Goal: Communication & Community: Connect with others

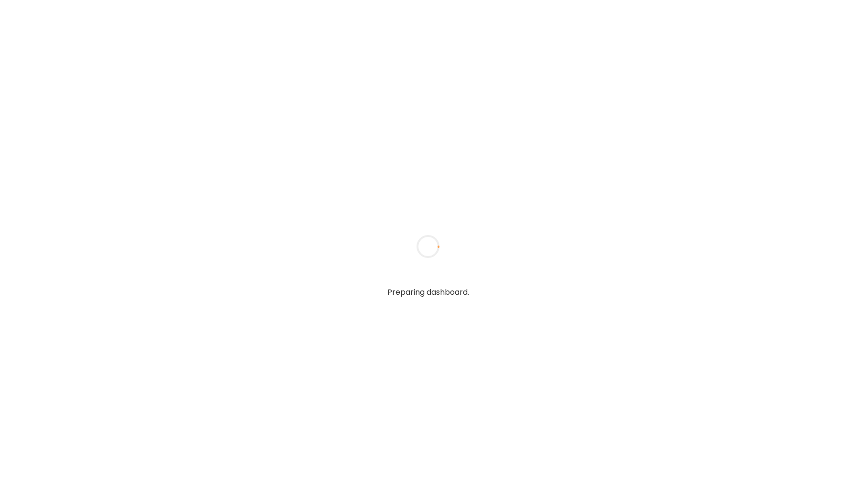
type input "*****"
type input "**********"
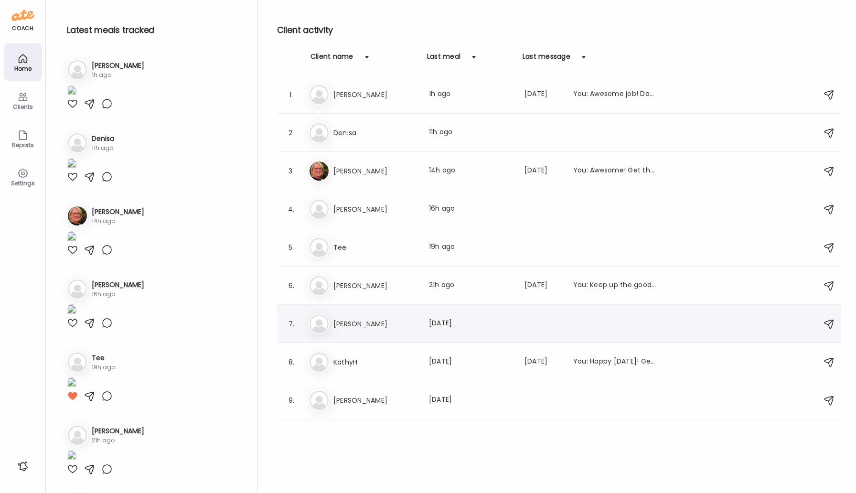
type input "**********"
click at [338, 318] on h3 "[PERSON_NAME]" at bounding box center [375, 323] width 84 height 11
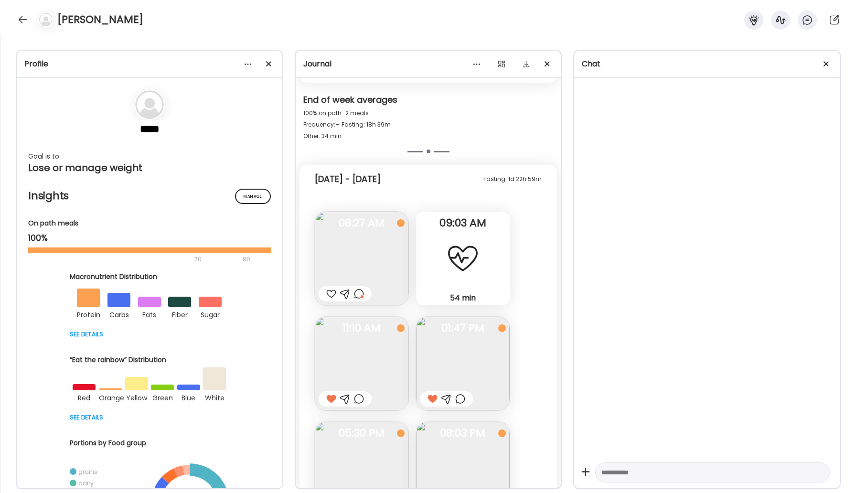
scroll to position [502, 0]
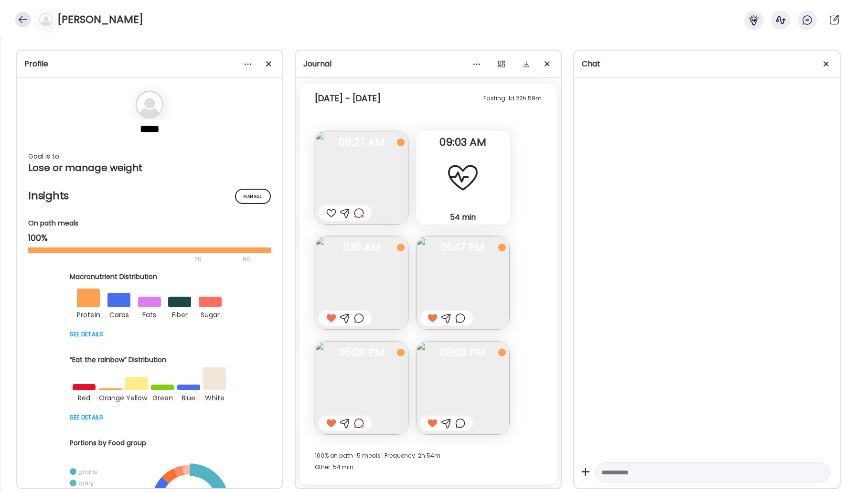
click at [21, 24] on div at bounding box center [22, 19] width 15 height 15
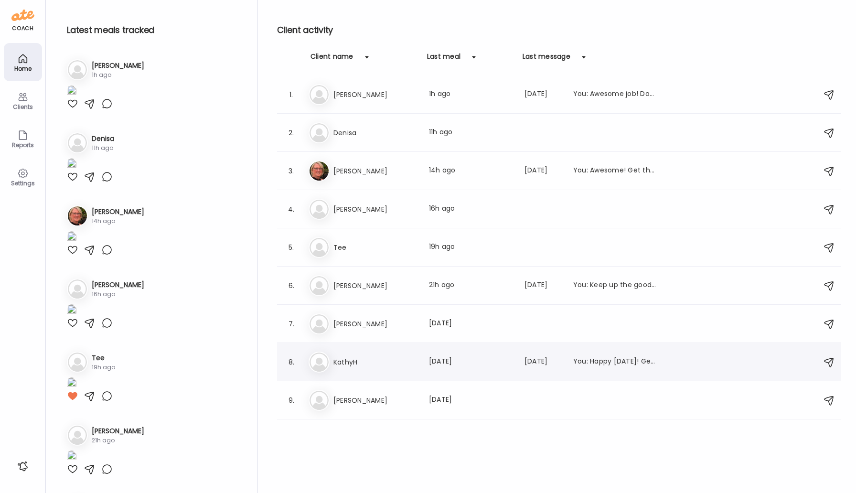
click at [360, 361] on h3 "KathyH" at bounding box center [375, 361] width 84 height 11
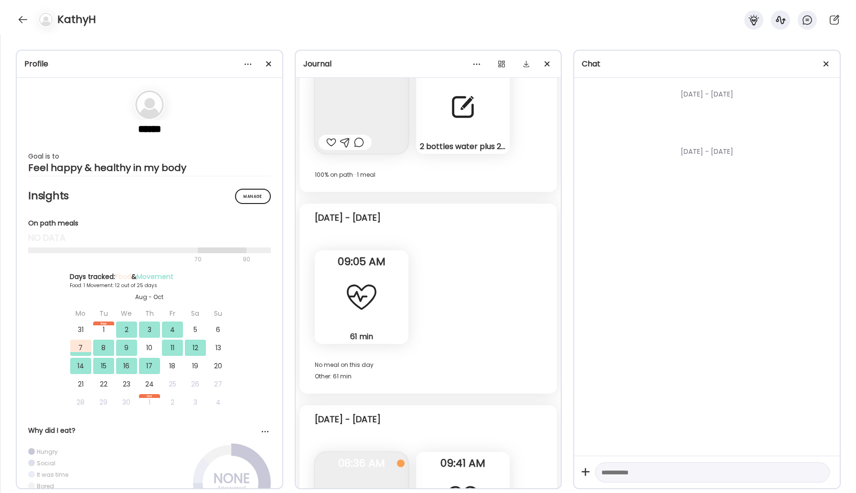
scroll to position [4756, 0]
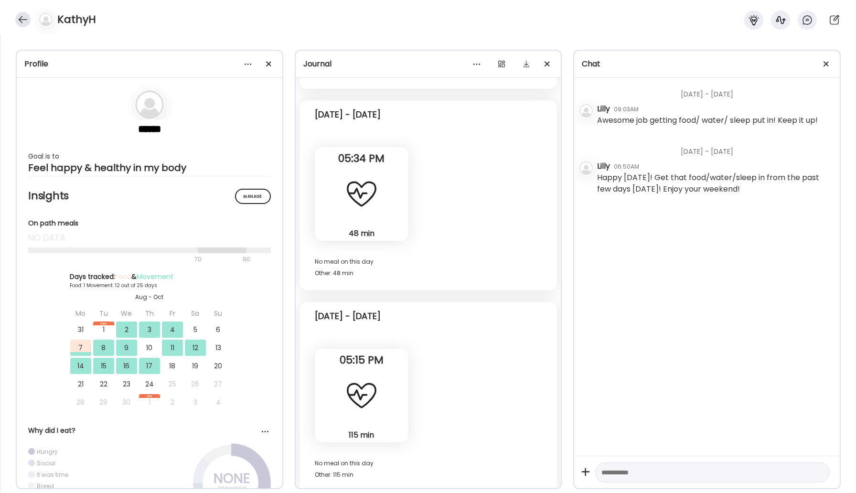
click at [22, 13] on div at bounding box center [22, 19] width 15 height 15
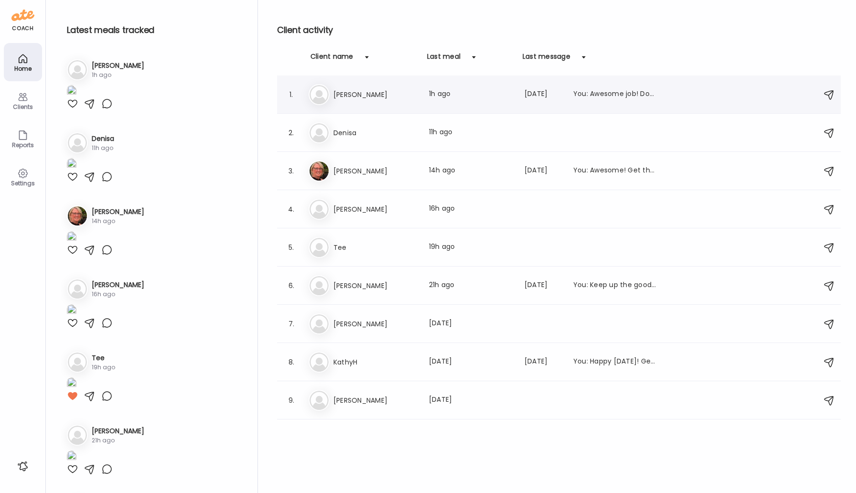
click at [383, 100] on div "Ke [PERSON_NAME] Last meal: 1h ago Last message: [DATE] You: Awesome job! Don't…" at bounding box center [559, 94] width 503 height 21
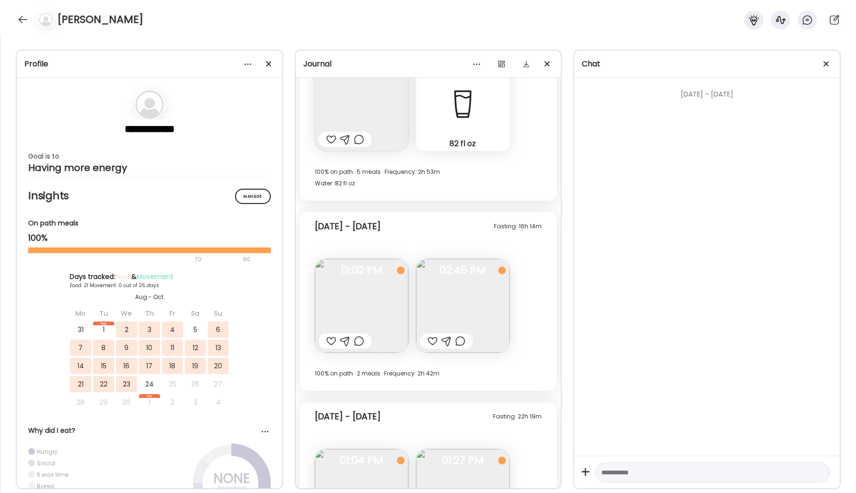
scroll to position [5374, 0]
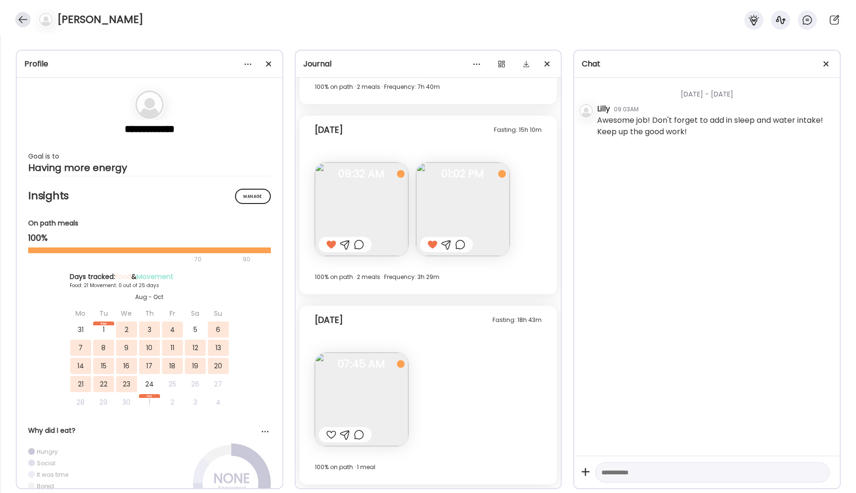
click at [27, 23] on div at bounding box center [22, 19] width 15 height 15
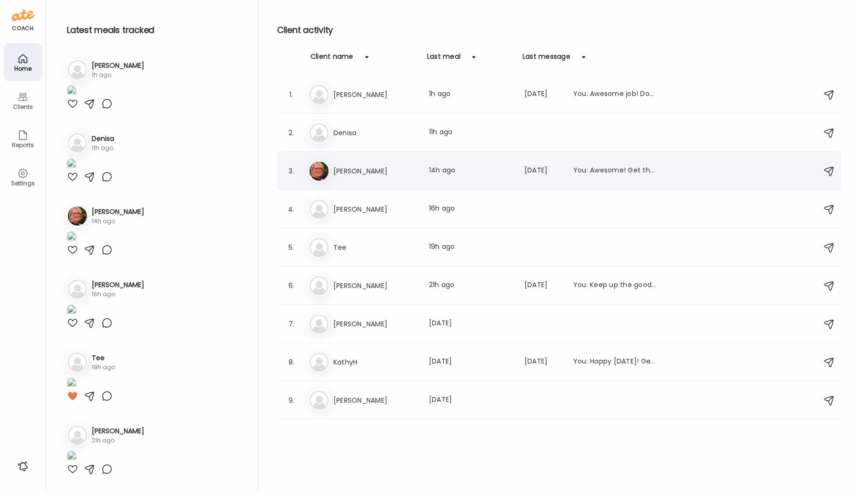
click at [368, 169] on h3 "[PERSON_NAME]" at bounding box center [375, 170] width 84 height 11
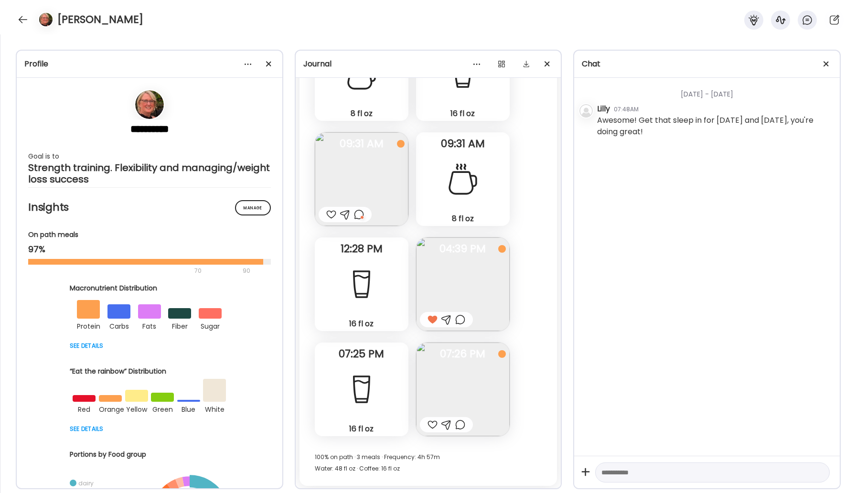
scroll to position [13361, 0]
click at [24, 22] on div at bounding box center [22, 19] width 15 height 15
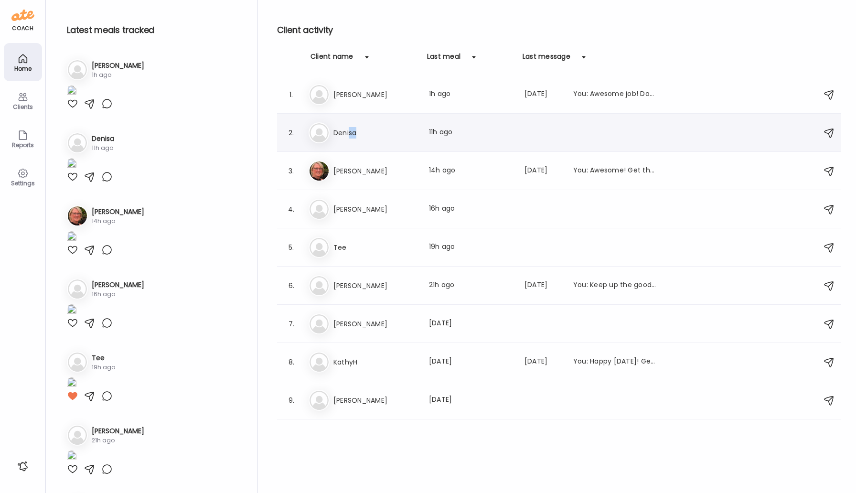
click at [349, 138] on div "De [PERSON_NAME] Last meal: 11h ago" at bounding box center [559, 132] width 503 height 21
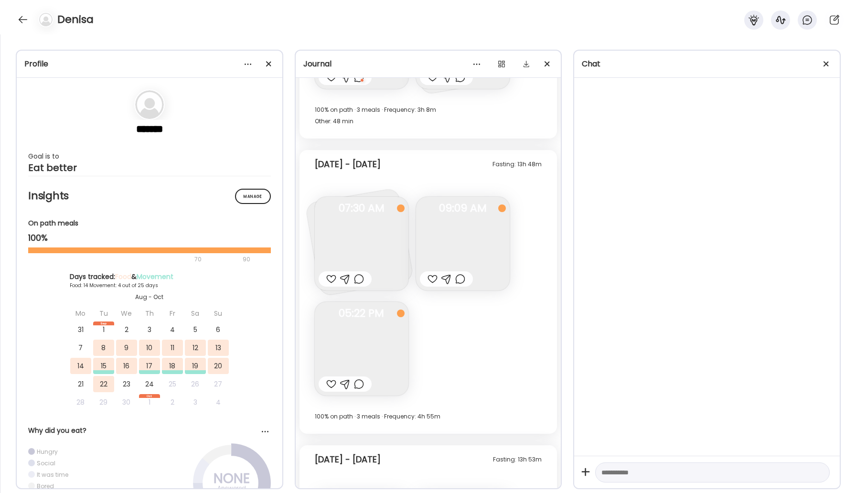
scroll to position [3759, 0]
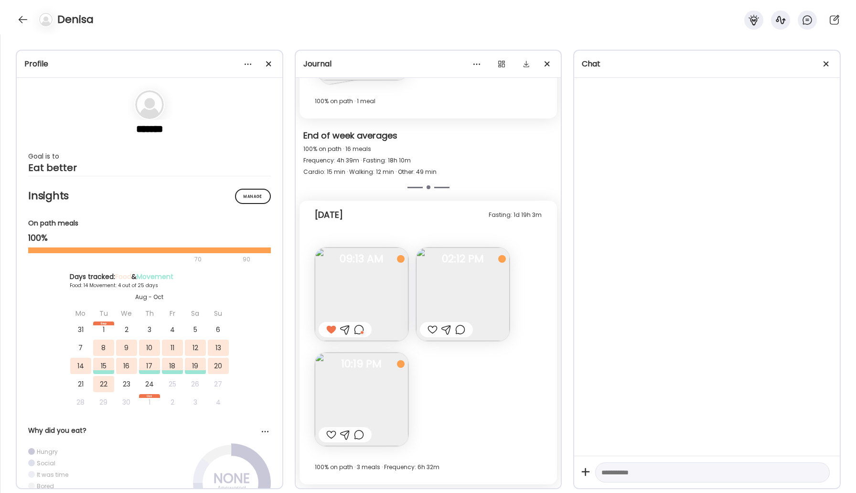
click at [458, 290] on img at bounding box center [463, 294] width 94 height 94
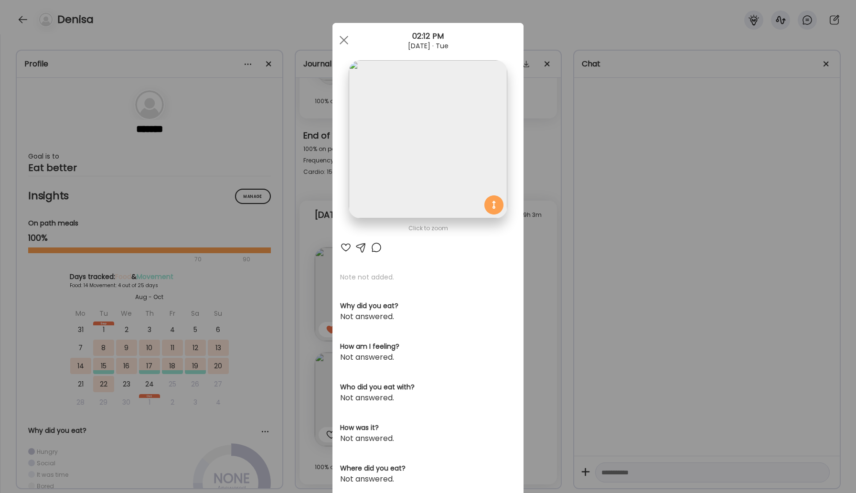
click at [343, 247] on div at bounding box center [345, 247] width 11 height 11
click at [344, 43] on div at bounding box center [343, 40] width 19 height 19
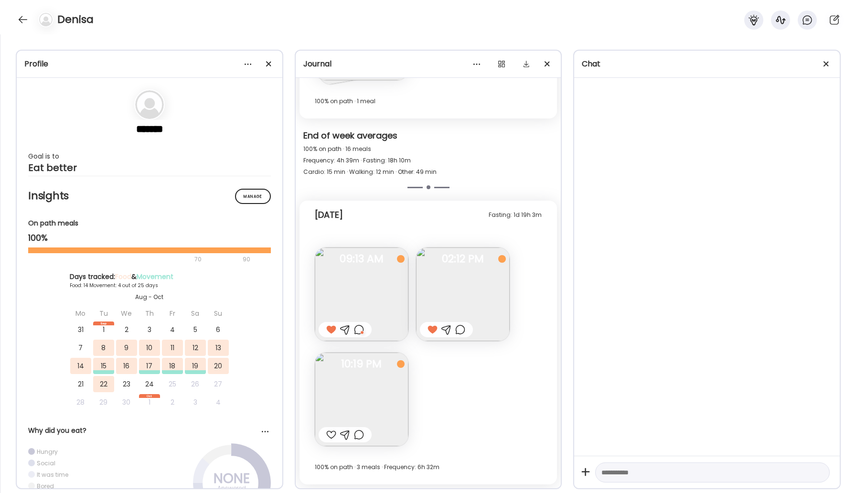
click at [345, 380] on img at bounding box center [362, 399] width 94 height 94
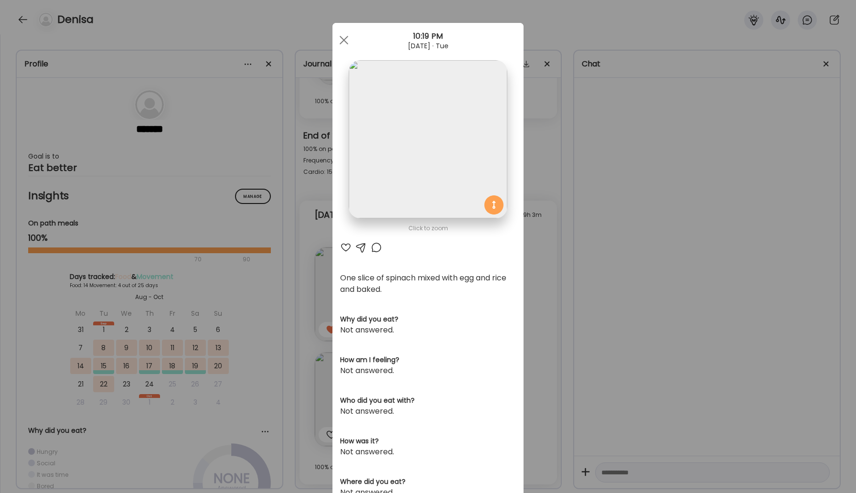
click at [345, 250] on div at bounding box center [345, 247] width 11 height 11
click at [375, 247] on div at bounding box center [376, 247] width 11 height 11
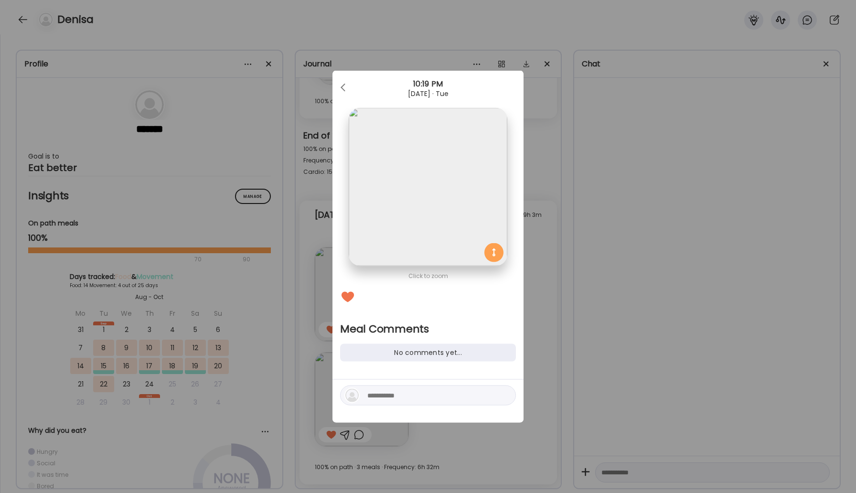
click at [402, 395] on textarea at bounding box center [431, 395] width 129 height 11
type textarea "********"
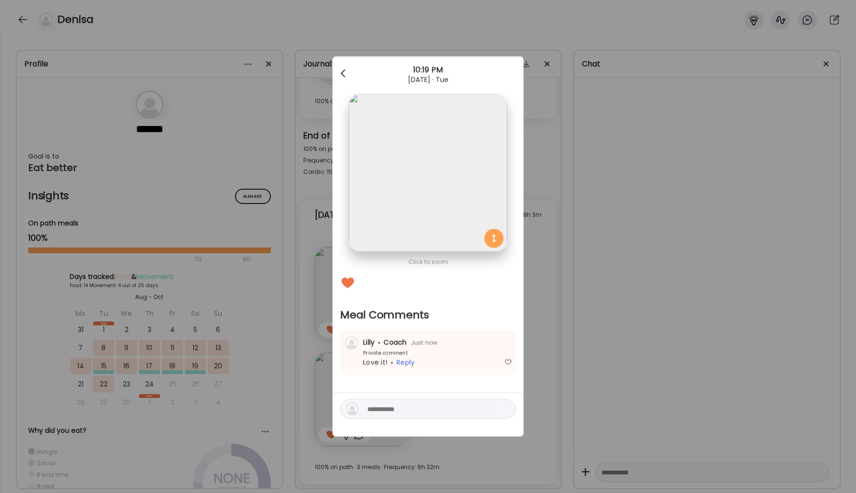
click at [341, 69] on div at bounding box center [343, 73] width 19 height 19
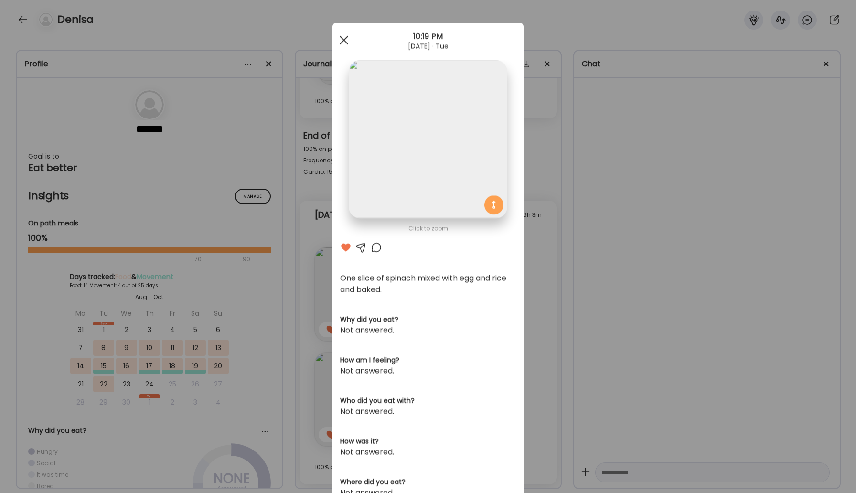
click at [339, 40] on div at bounding box center [343, 40] width 19 height 19
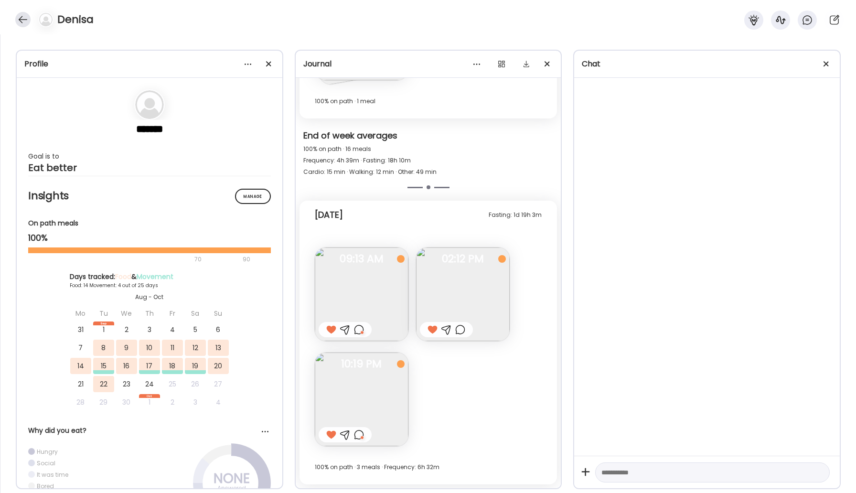
click at [20, 19] on div at bounding box center [22, 19] width 15 height 15
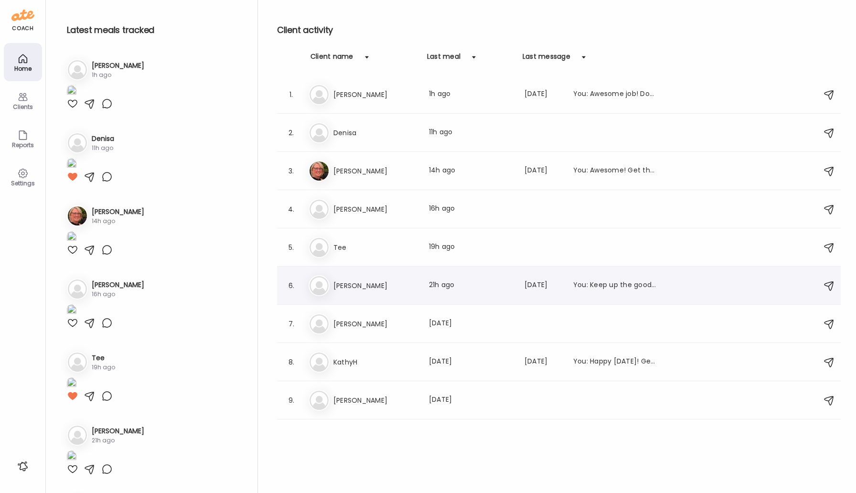
click at [347, 292] on div "Da [PERSON_NAME] Last meal: 21h ago Last message: [DATE] You: Keep up the good …" at bounding box center [559, 285] width 503 height 21
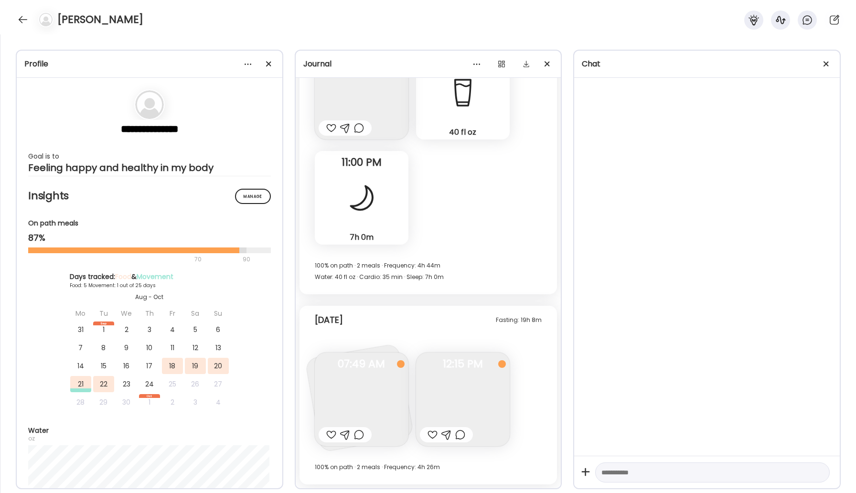
scroll to position [1748, 0]
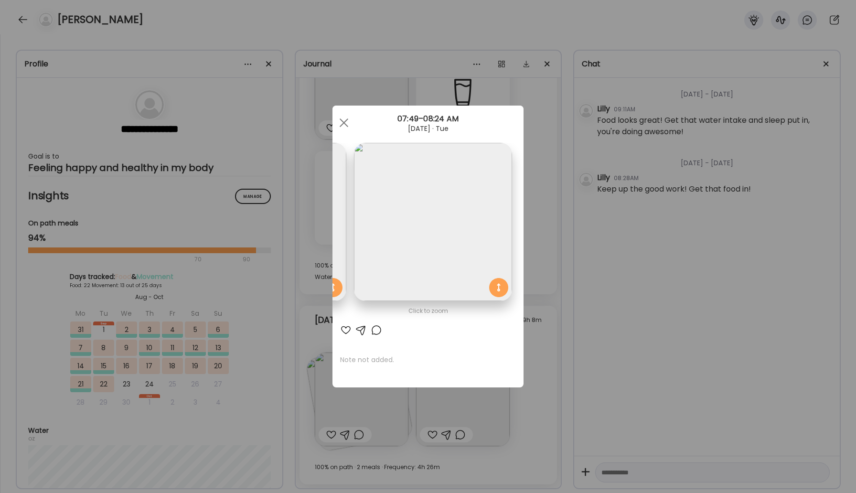
scroll to position [0, 0]
click at [346, 123] on div at bounding box center [343, 122] width 19 height 19
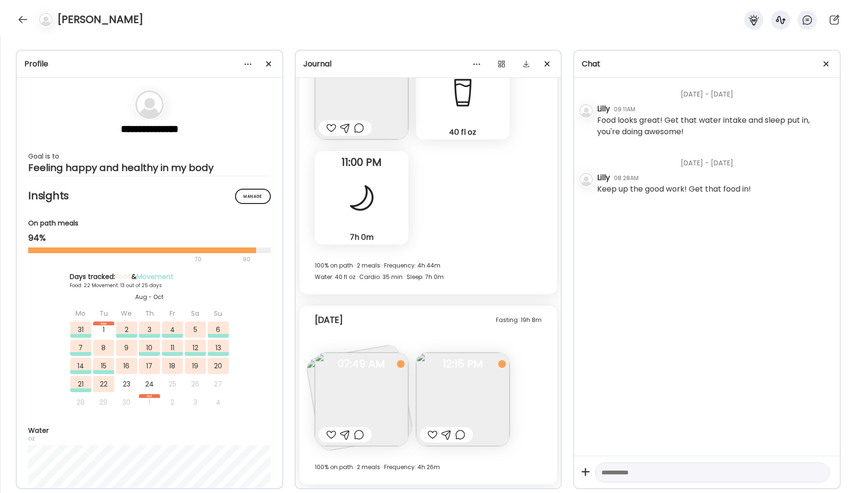
click at [452, 407] on img at bounding box center [463, 399] width 94 height 94
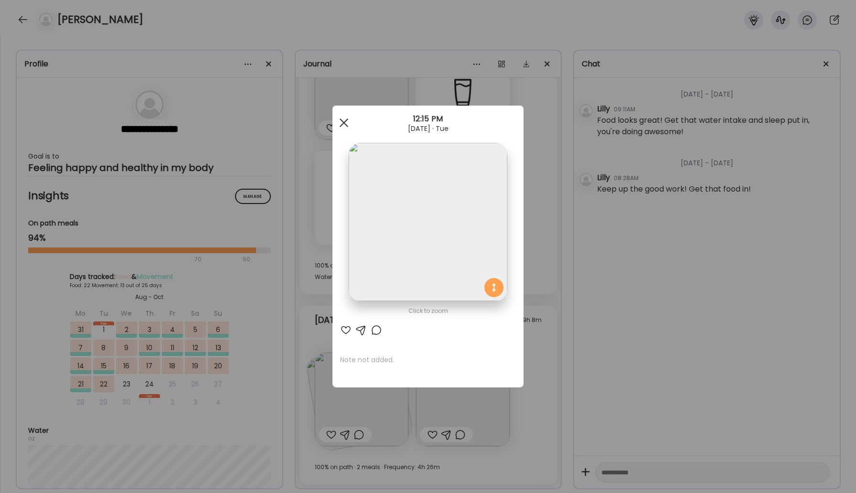
click at [341, 126] on div at bounding box center [343, 122] width 19 height 19
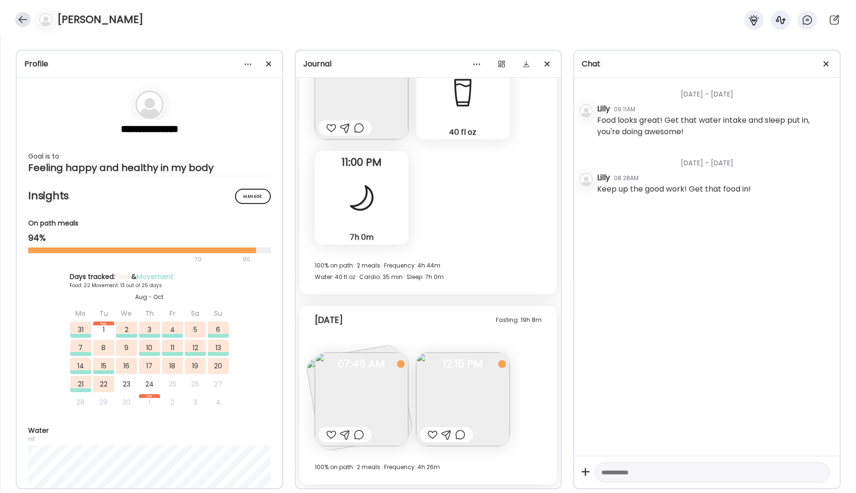
click at [20, 16] on div at bounding box center [22, 19] width 15 height 15
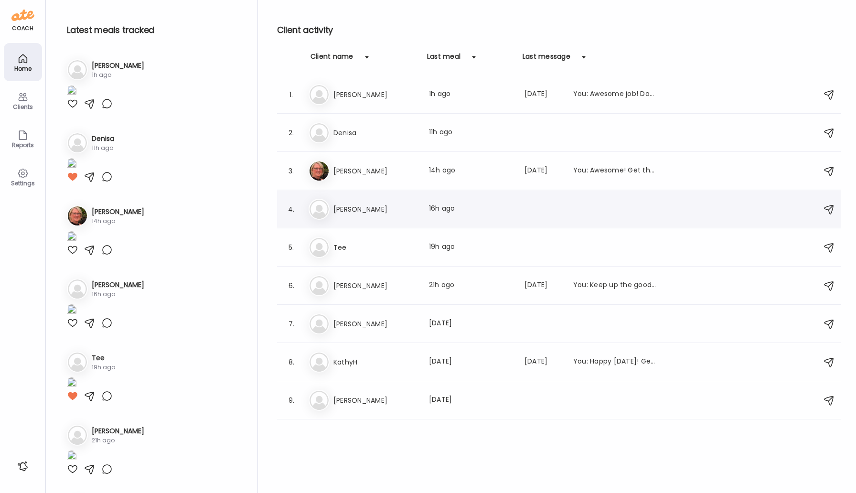
click at [344, 210] on h3 "[PERSON_NAME]" at bounding box center [375, 208] width 84 height 11
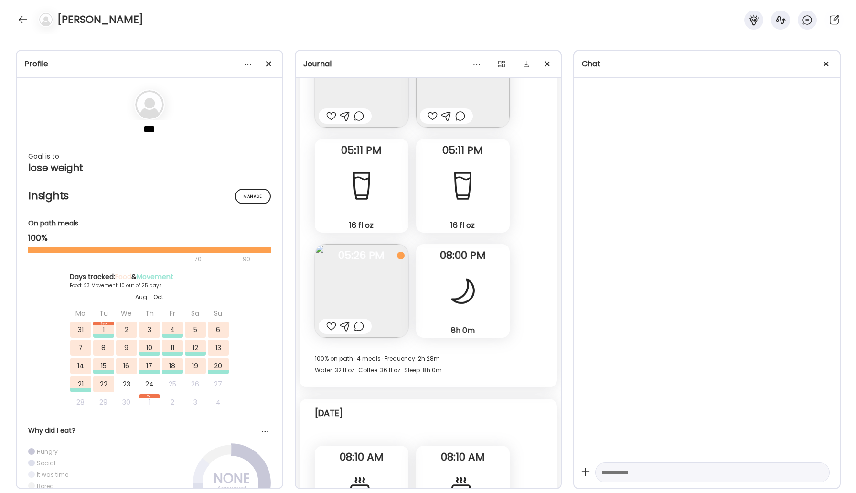
scroll to position [15778, 0]
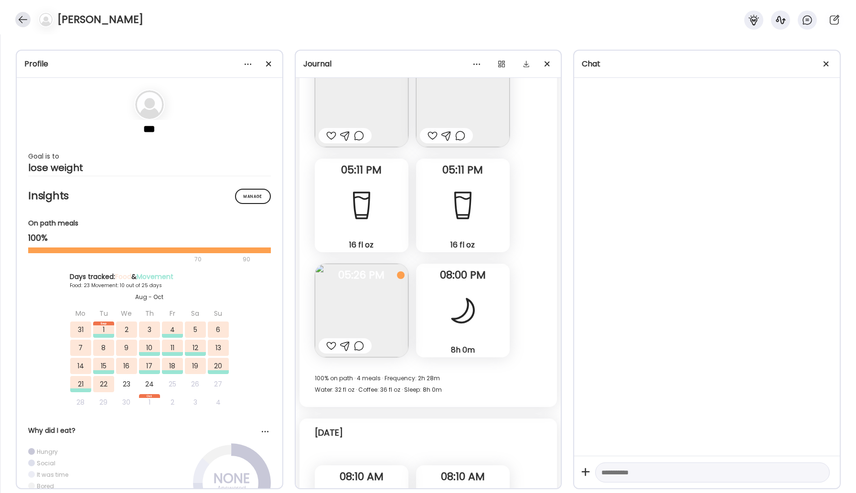
click at [21, 17] on div at bounding box center [22, 19] width 15 height 15
